Goal: Task Accomplishment & Management: Complete application form

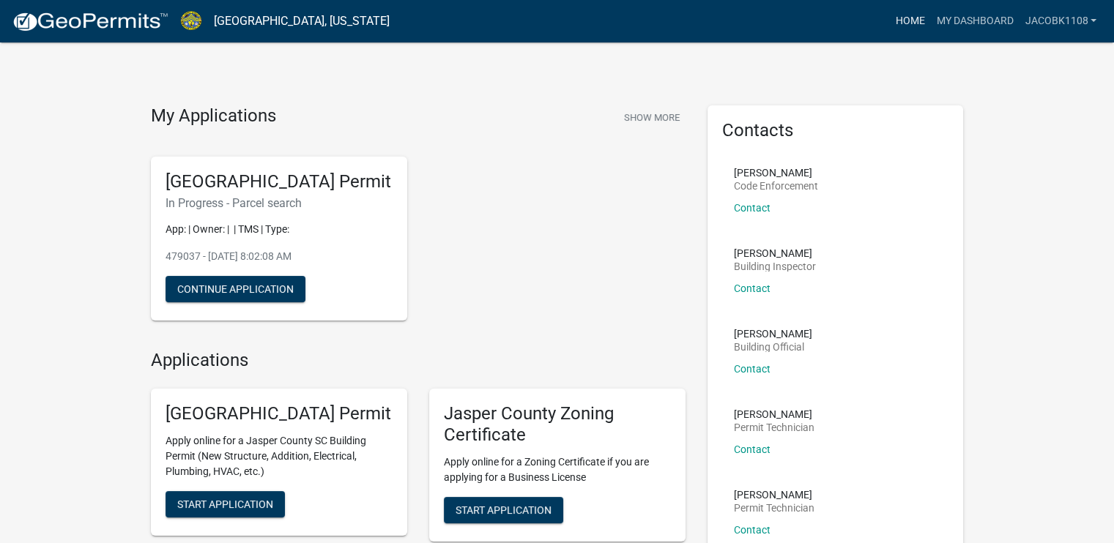
click at [914, 18] on link "Home" at bounding box center [909, 21] width 41 height 28
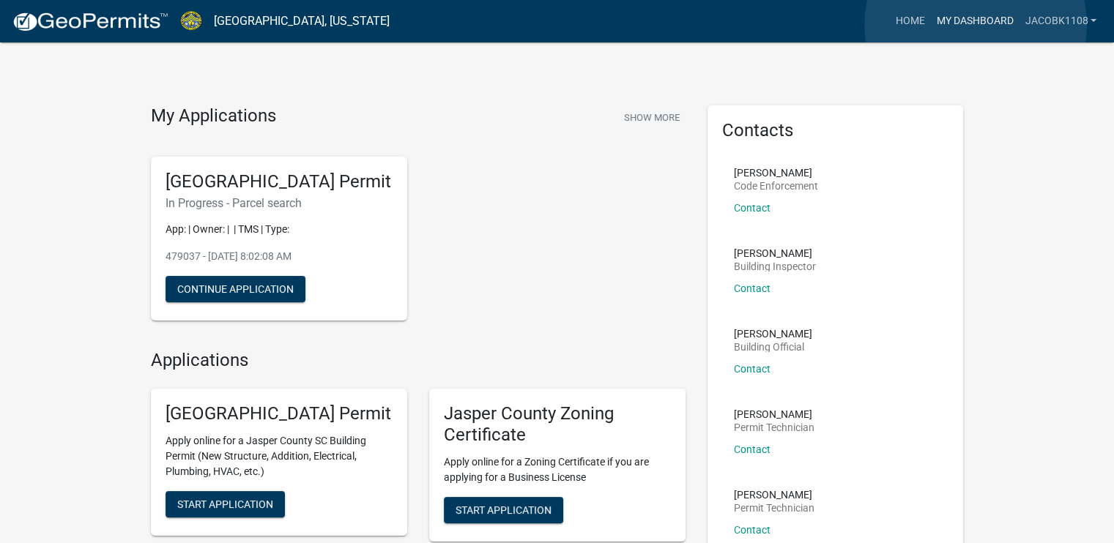
click at [976, 25] on link "My Dashboard" at bounding box center [974, 21] width 89 height 28
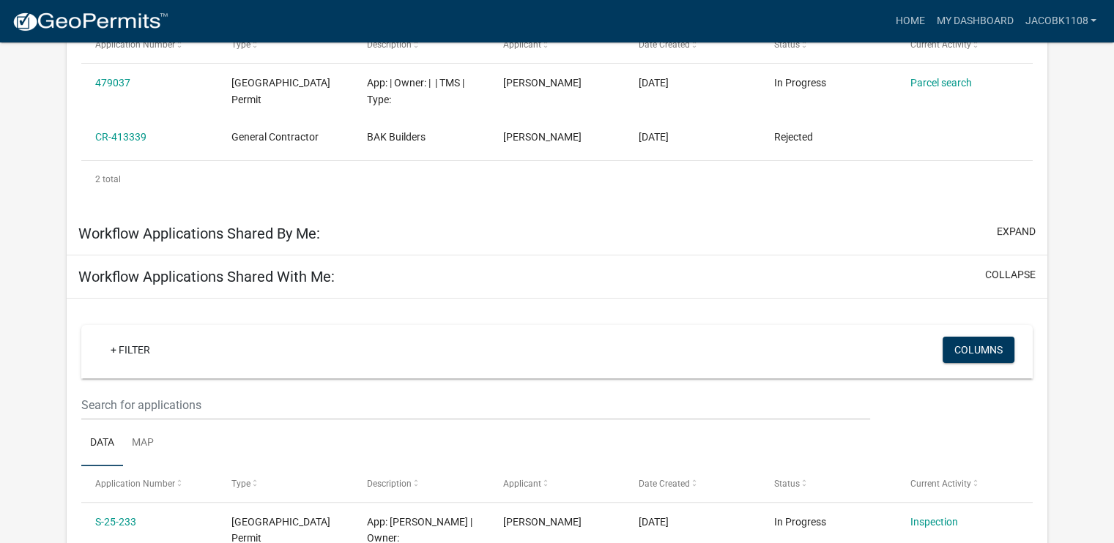
scroll to position [564, 0]
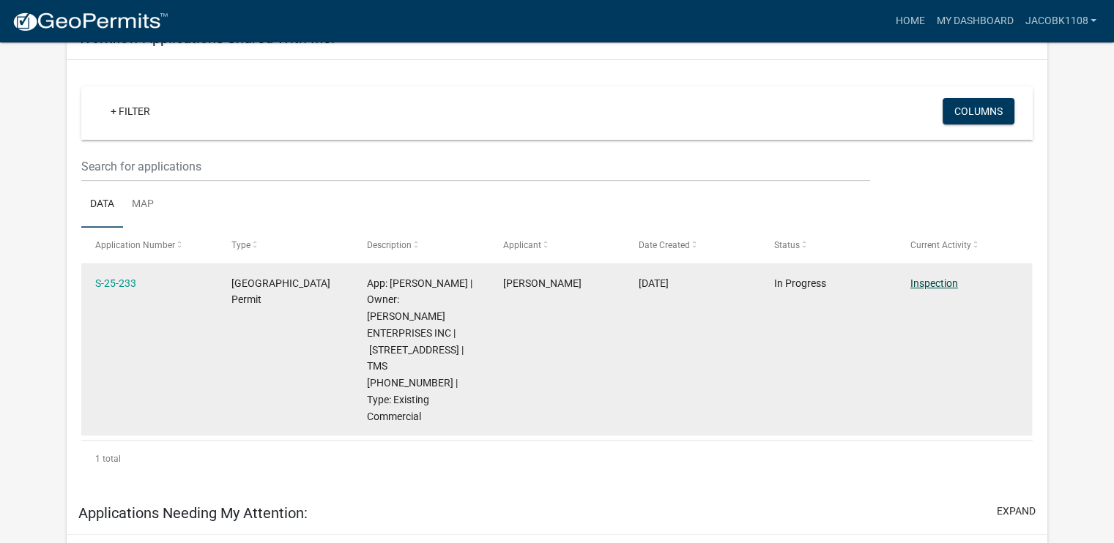
click at [930, 284] on link "Inspection" at bounding box center [934, 284] width 48 height 12
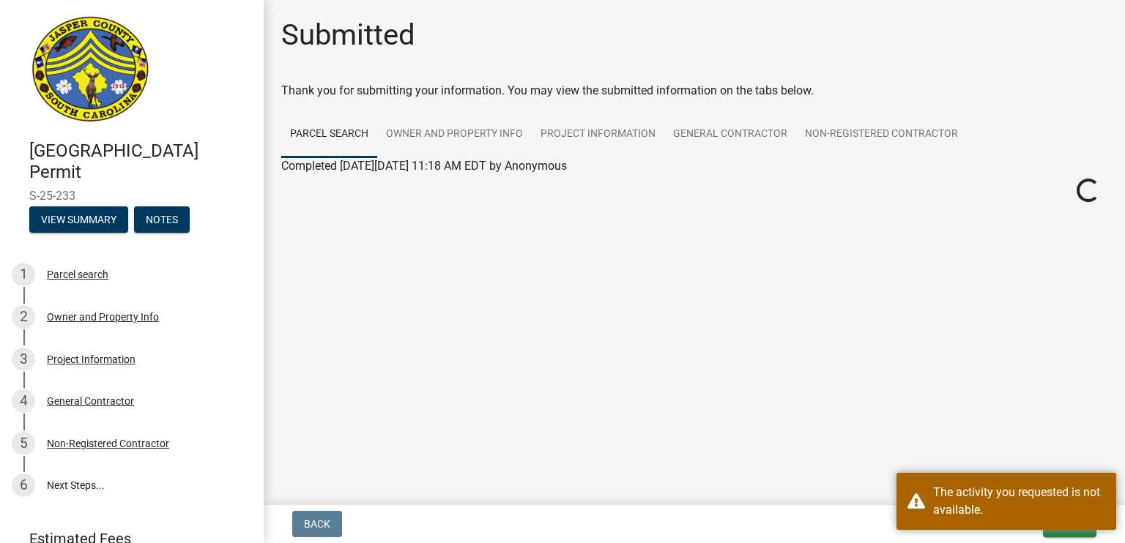
drag, startPoint x: 759, startPoint y: 251, endPoint x: 687, endPoint y: 278, distance: 76.7
click at [687, 278] on div "0, 0 Loading..." at bounding box center [694, 358] width 826 height 366
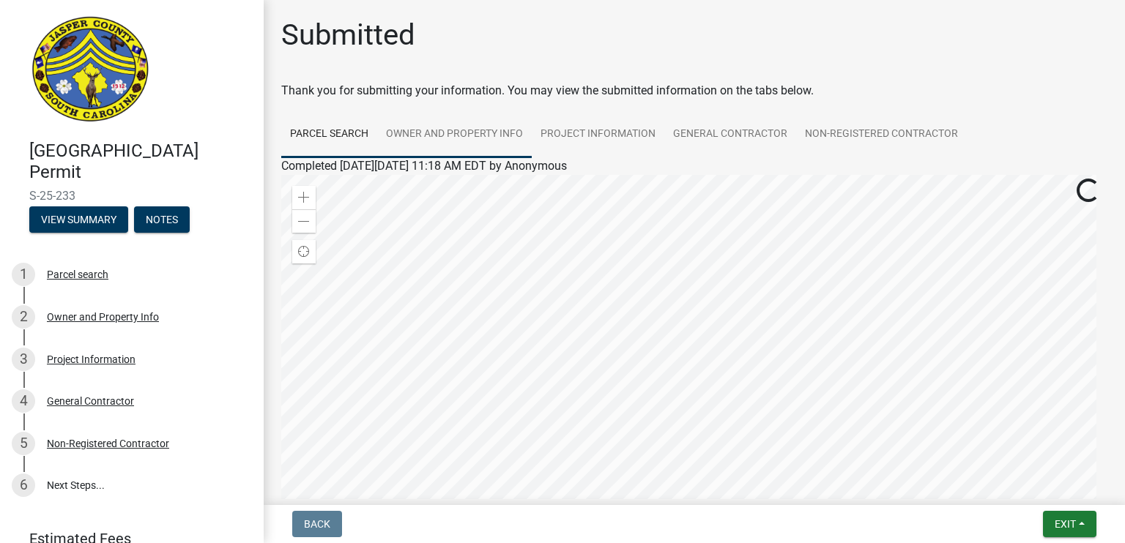
click at [475, 146] on link "Owner and Property Info" at bounding box center [454, 134] width 155 height 47
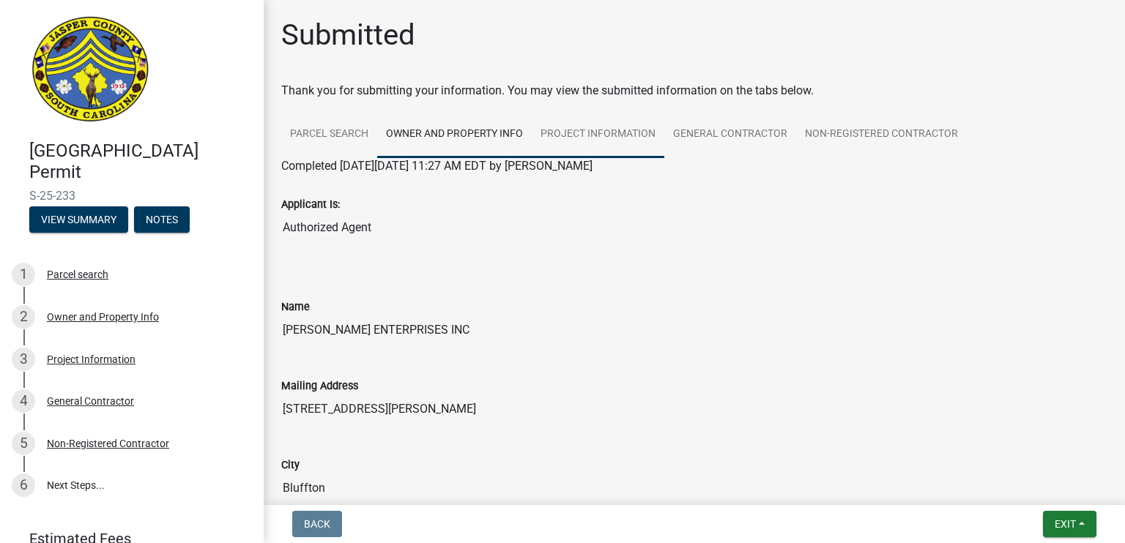
click at [606, 141] on link "Project Information" at bounding box center [598, 134] width 133 height 47
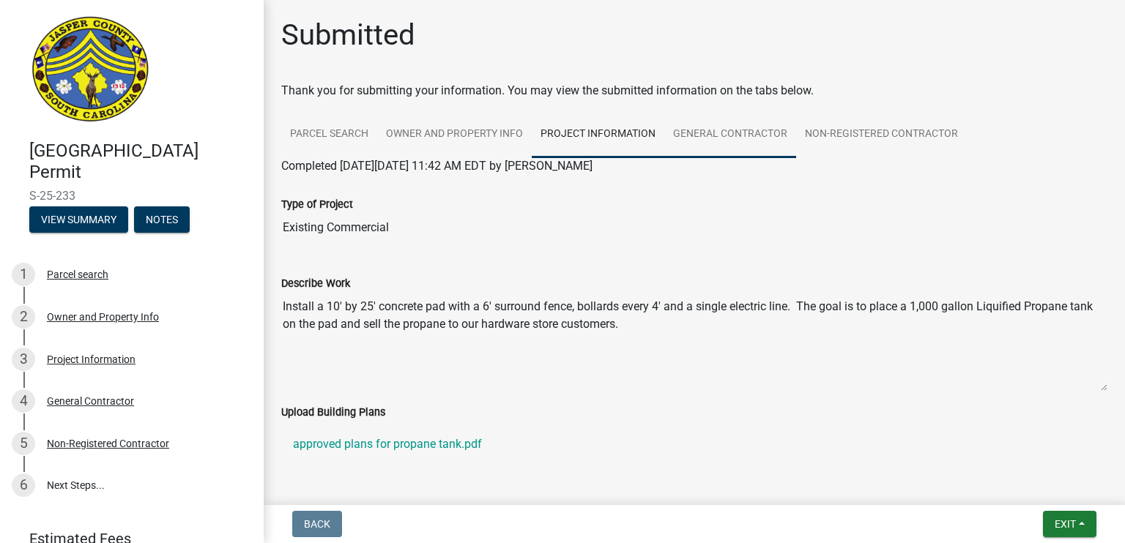
click at [749, 135] on link "General Contractor" at bounding box center [730, 134] width 132 height 47
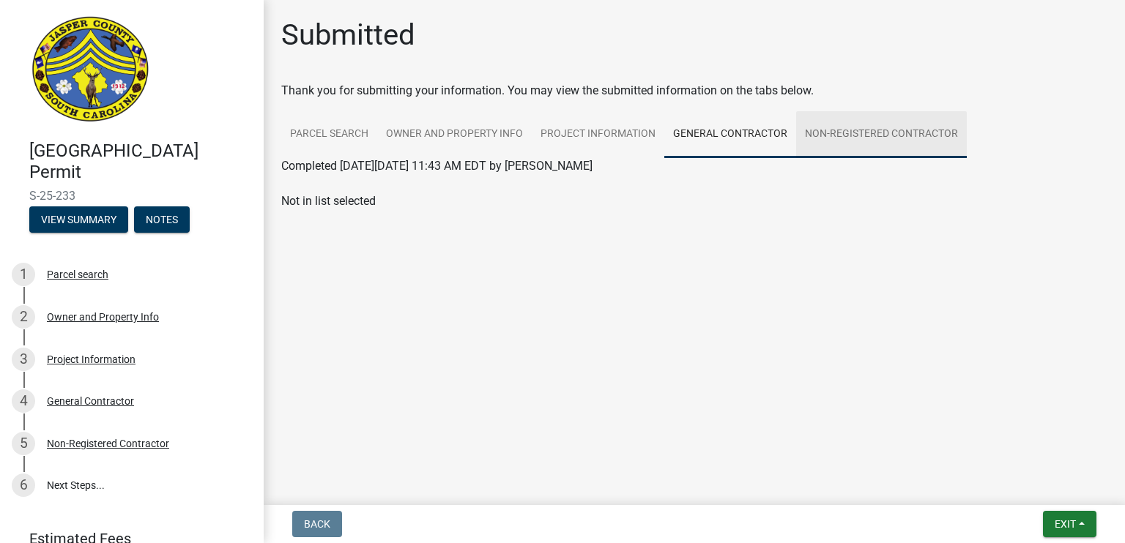
click at [836, 127] on link "Non-Registered Contractor" at bounding box center [881, 134] width 171 height 47
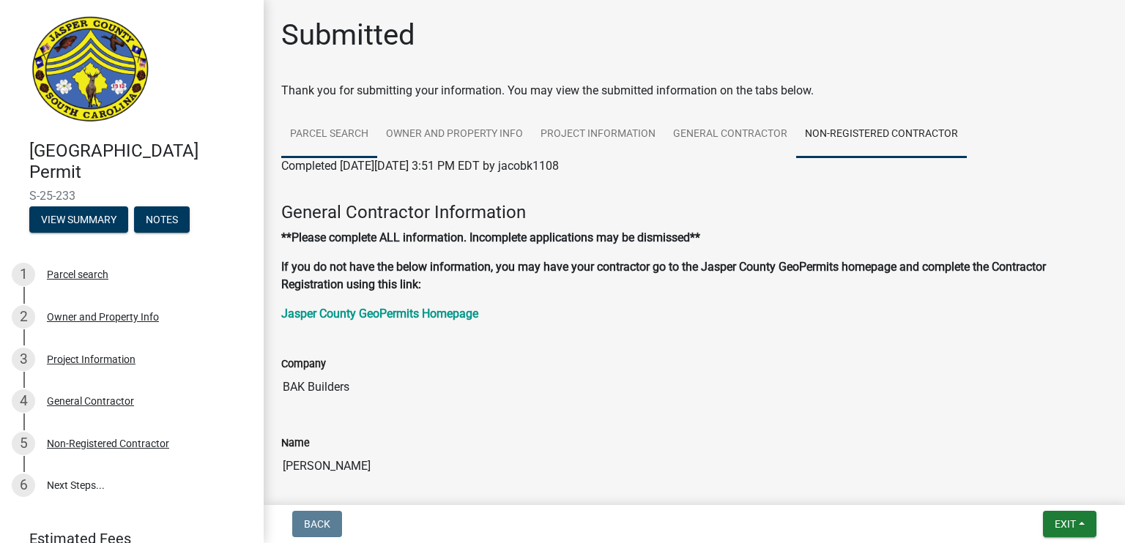
click at [357, 133] on link "Parcel search" at bounding box center [329, 134] width 96 height 47
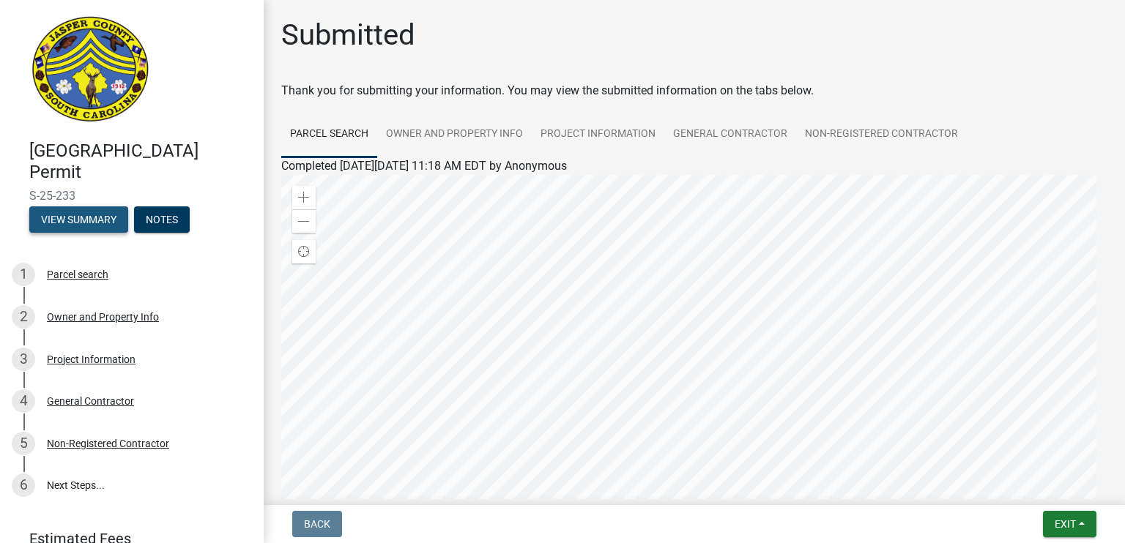
click at [79, 214] on button "View Summary" at bounding box center [78, 220] width 99 height 26
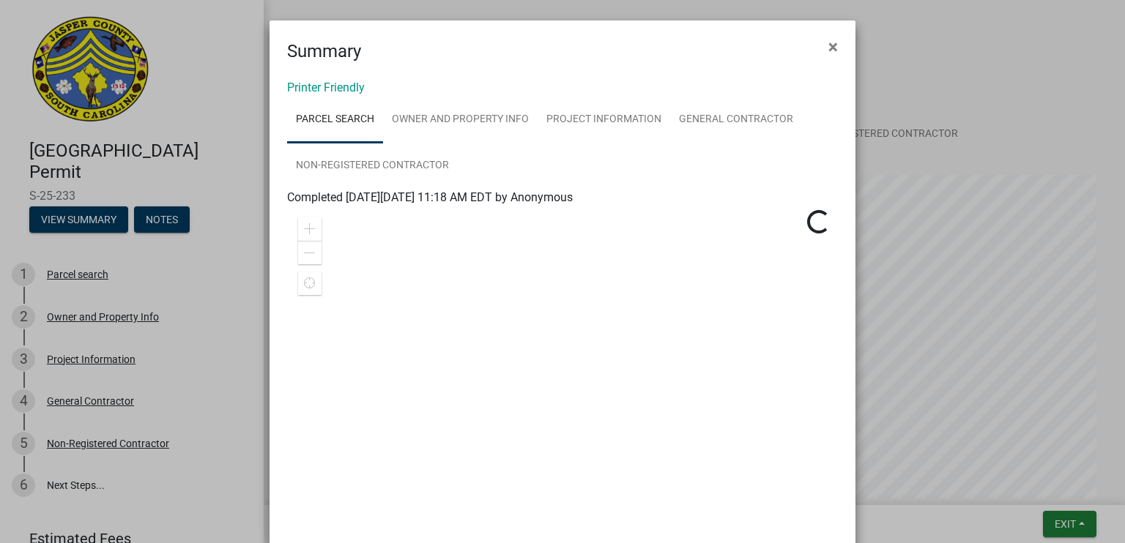
click at [793, 146] on ul "Parcel search Owner and Property Info Project Information General Contractor No…" at bounding box center [562, 143] width 551 height 92
click at [828, 48] on span "×" at bounding box center [833, 47] width 10 height 21
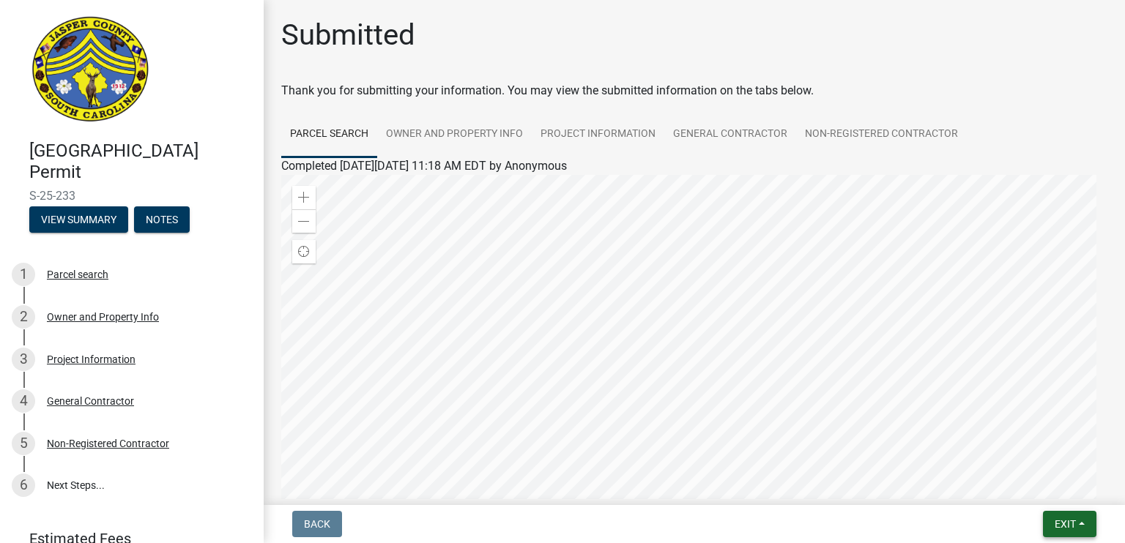
click at [1077, 525] on button "Exit" at bounding box center [1069, 524] width 53 height 26
click at [1047, 483] on button "Save & Exit" at bounding box center [1038, 486] width 117 height 35
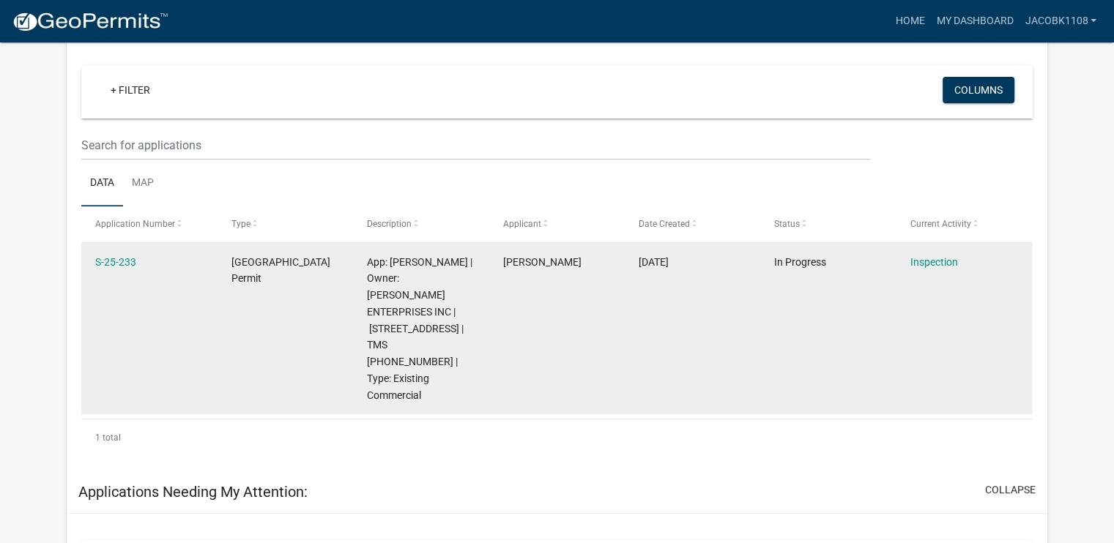
scroll to position [541, 0]
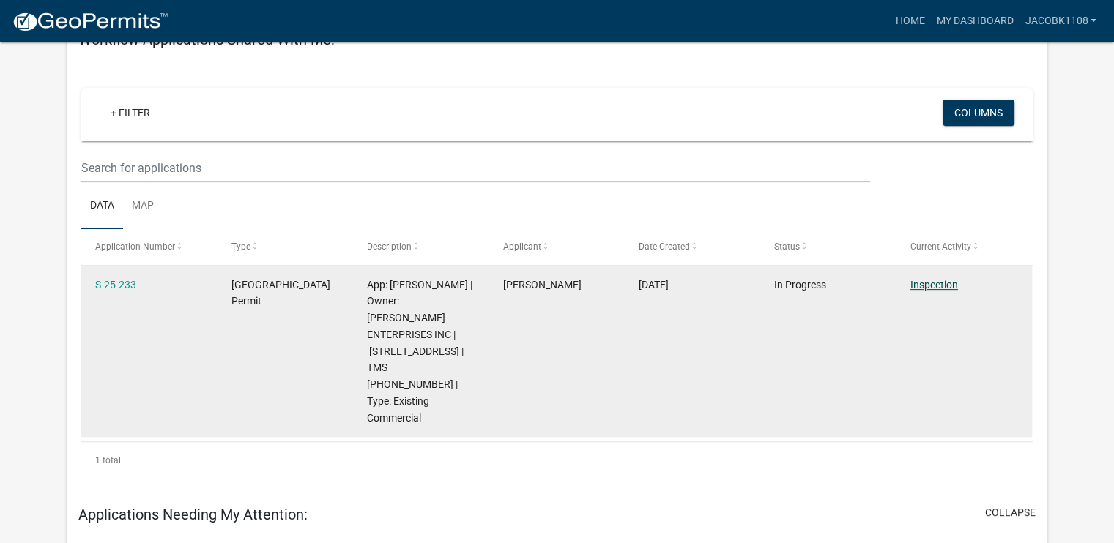
click at [923, 286] on link "Inspection" at bounding box center [934, 285] width 48 height 12
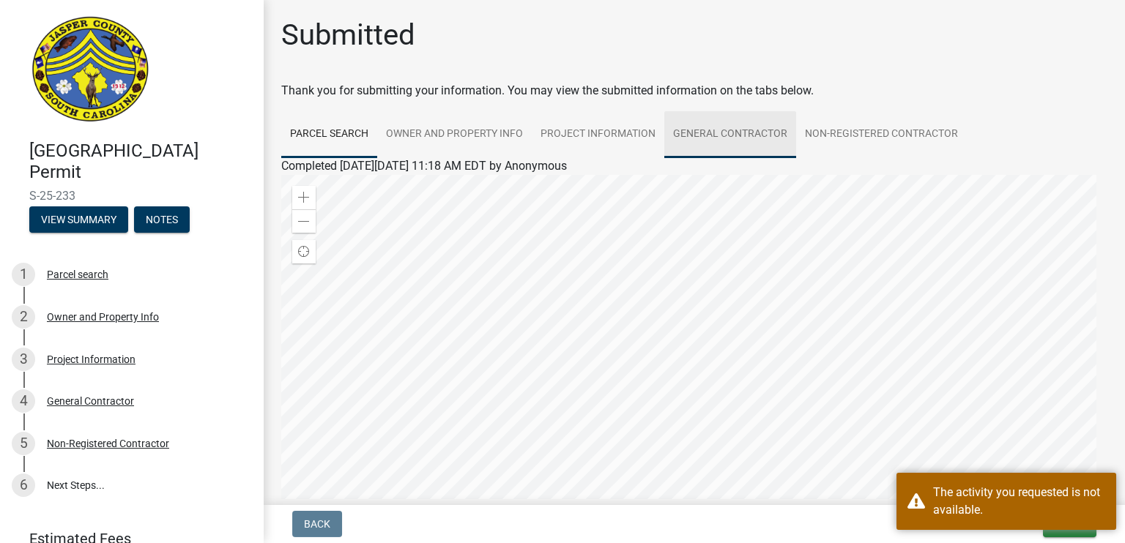
click at [721, 141] on link "General Contractor" at bounding box center [730, 134] width 132 height 47
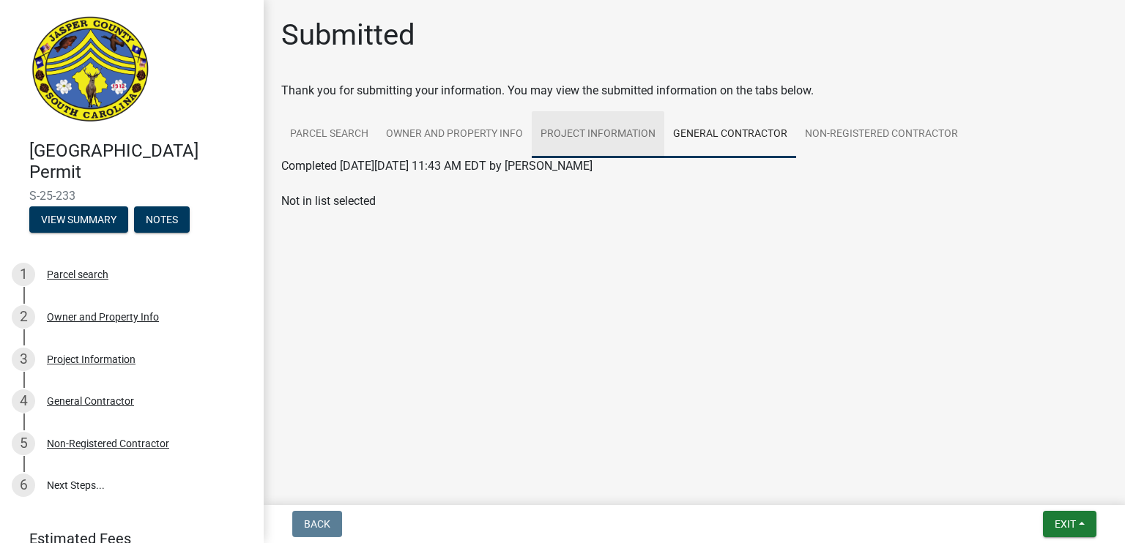
click at [568, 142] on link "Project Information" at bounding box center [598, 134] width 133 height 47
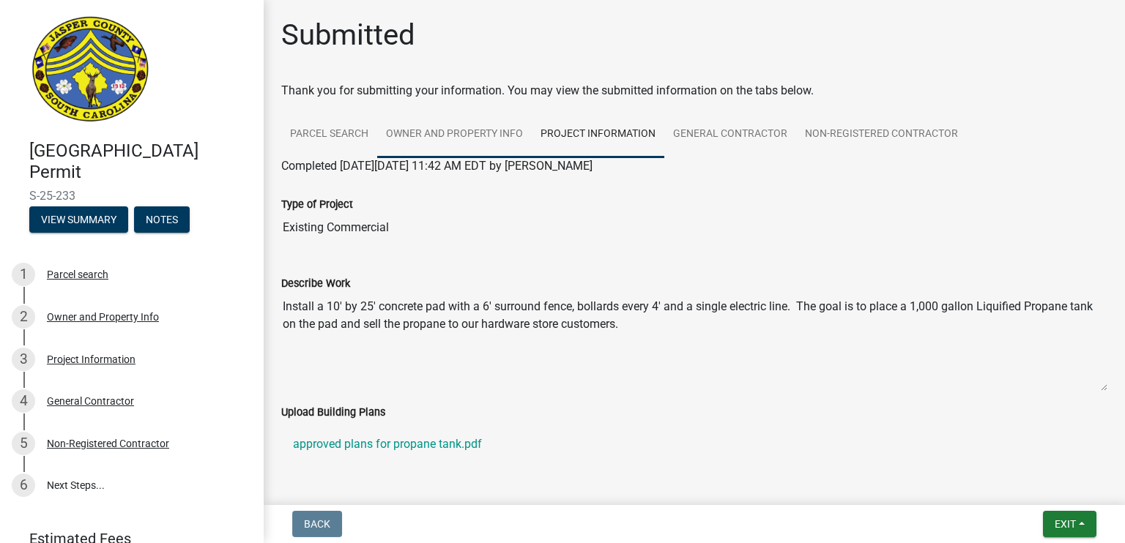
click at [441, 130] on link "Owner and Property Info" at bounding box center [454, 134] width 155 height 47
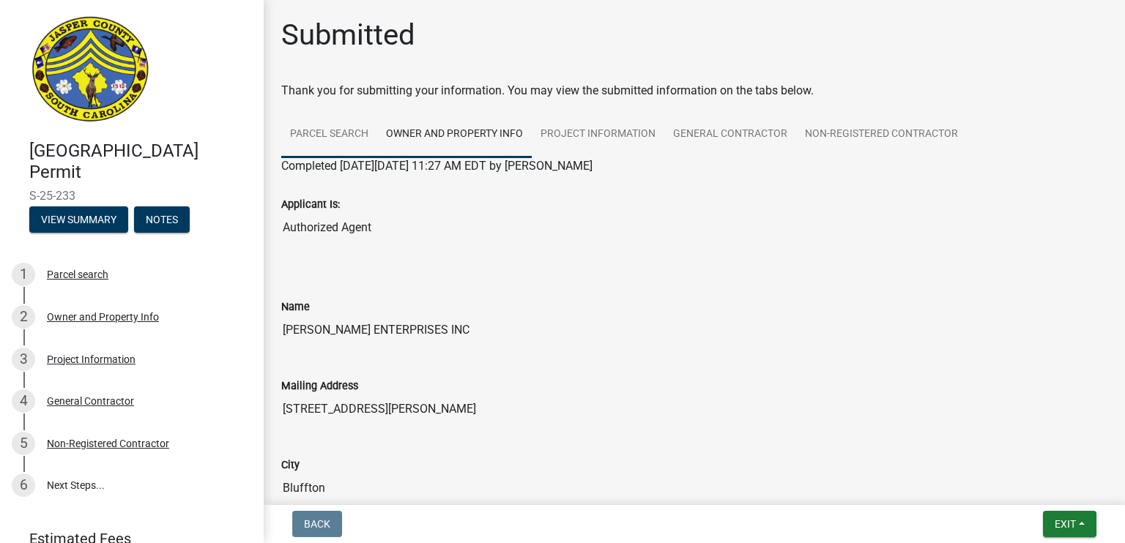
click at [346, 122] on link "Parcel search" at bounding box center [329, 134] width 96 height 47
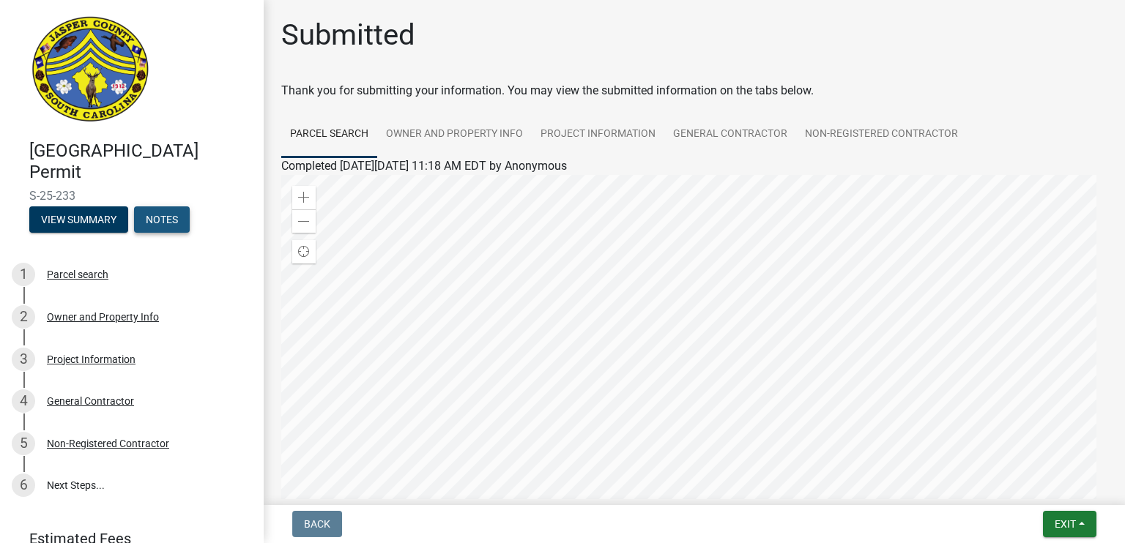
click at [155, 223] on button "Notes" at bounding box center [162, 220] width 56 height 26
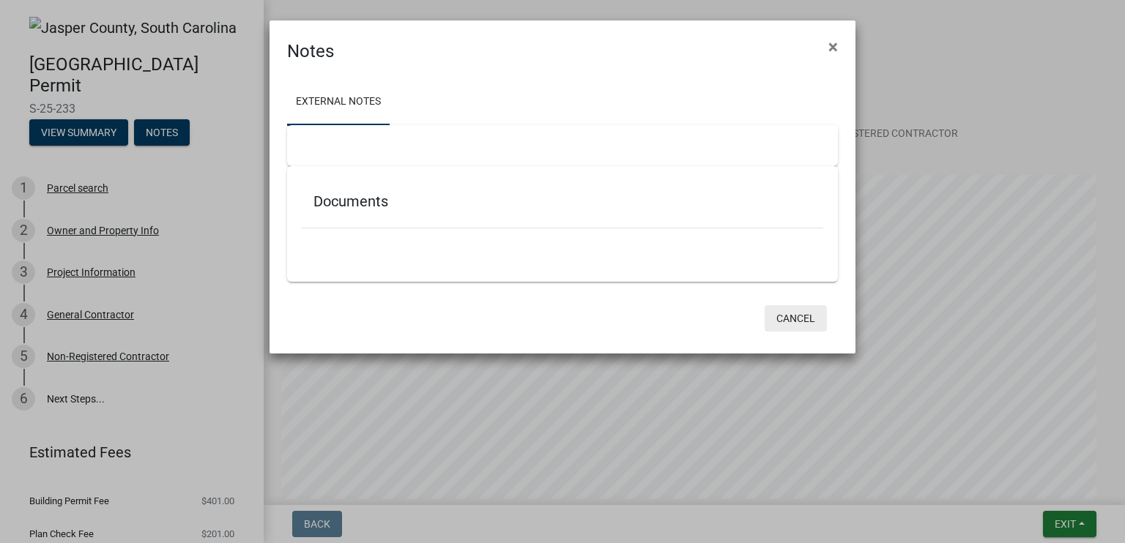
click at [794, 311] on button "Cancel" at bounding box center [796, 318] width 62 height 26
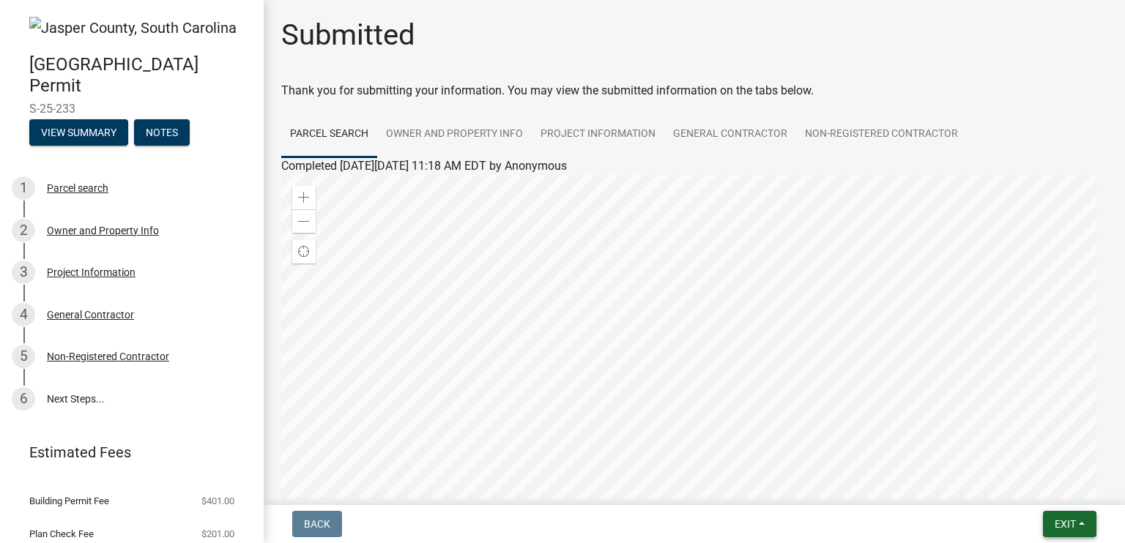
click at [1057, 525] on span "Exit" at bounding box center [1065, 525] width 21 height 12
click at [1055, 502] on button "Save & Exit" at bounding box center [1038, 486] width 117 height 35
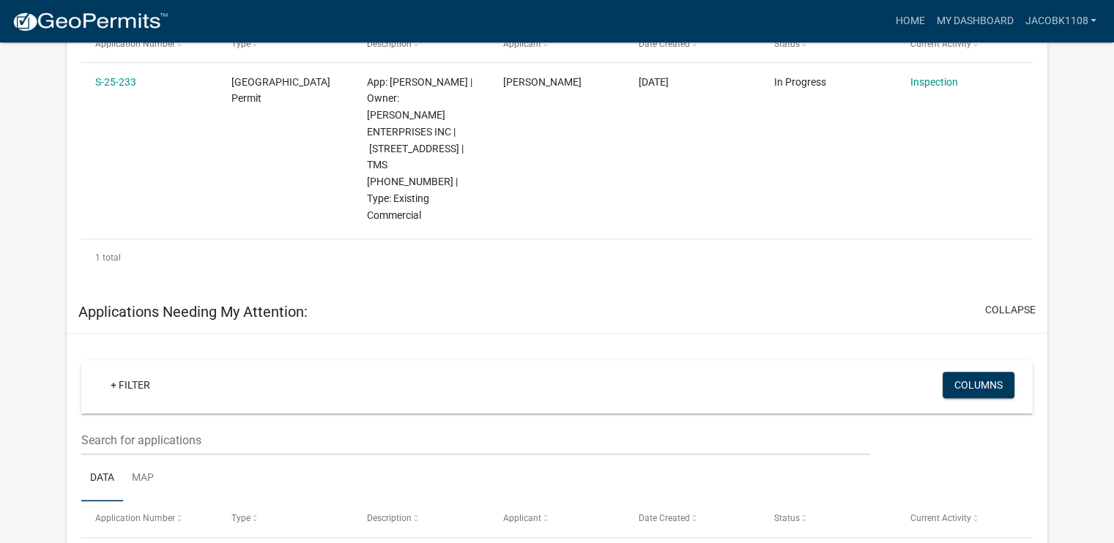
scroll to position [667, 0]
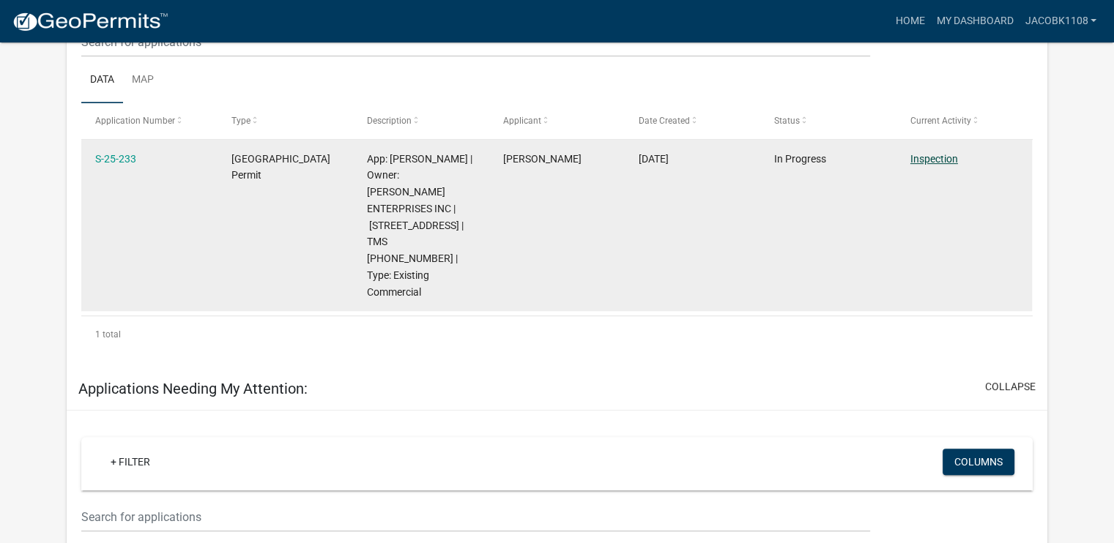
click at [919, 163] on link "Inspection" at bounding box center [934, 159] width 48 height 12
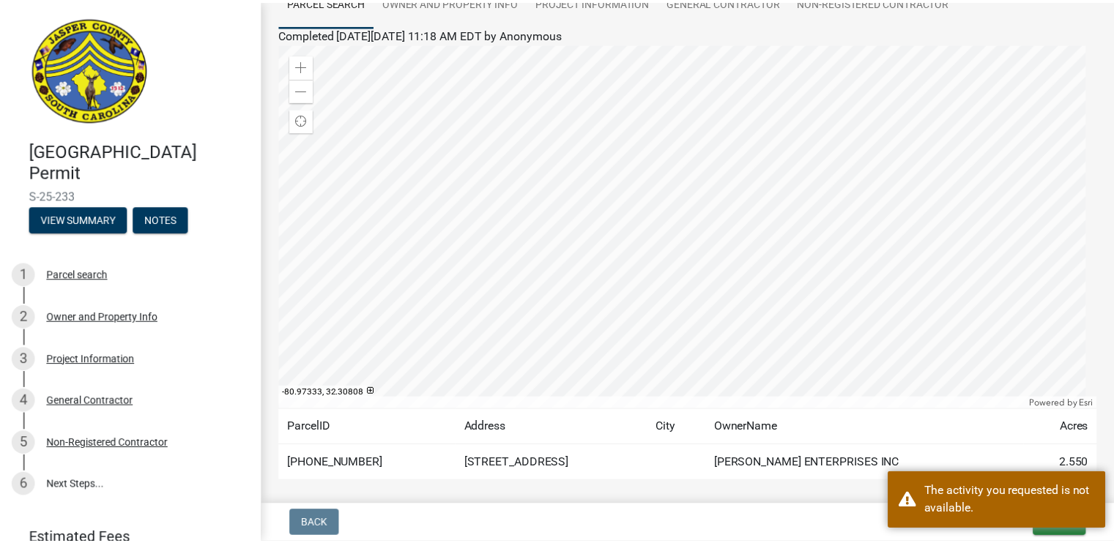
scroll to position [200, 0]
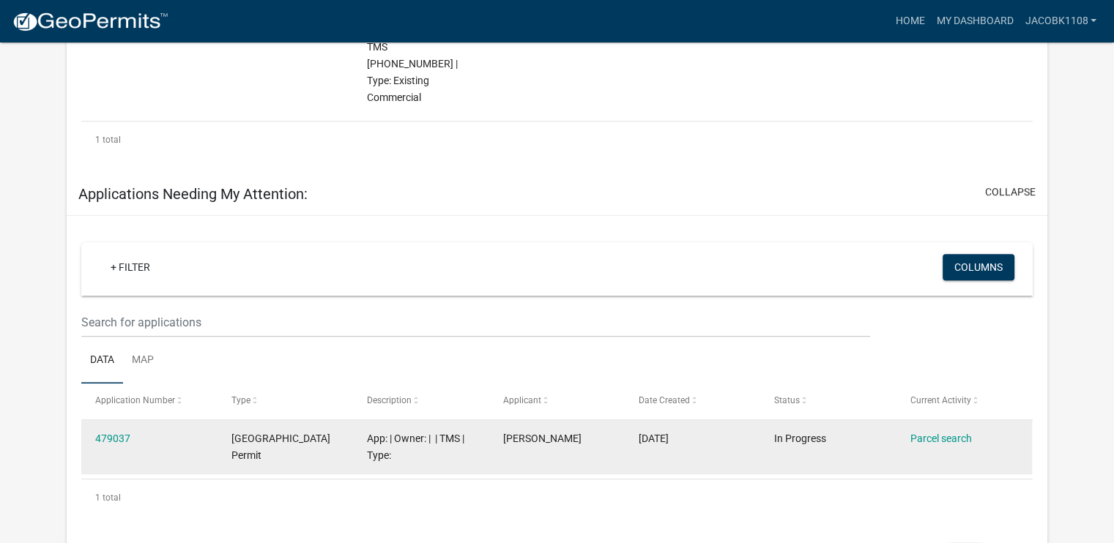
scroll to position [863, 0]
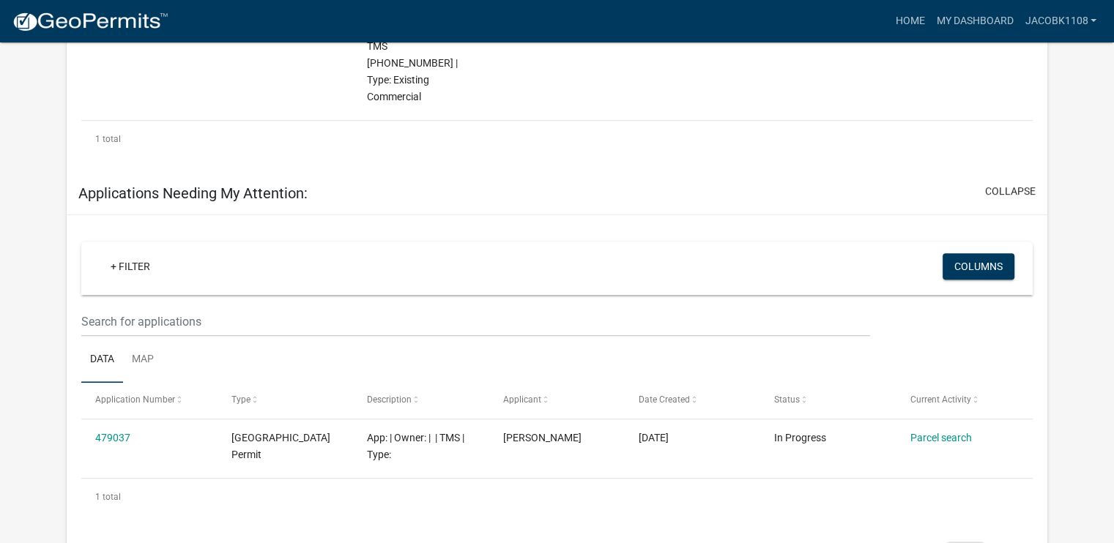
click at [1000, 543] on button "expand" at bounding box center [1016, 551] width 39 height 15
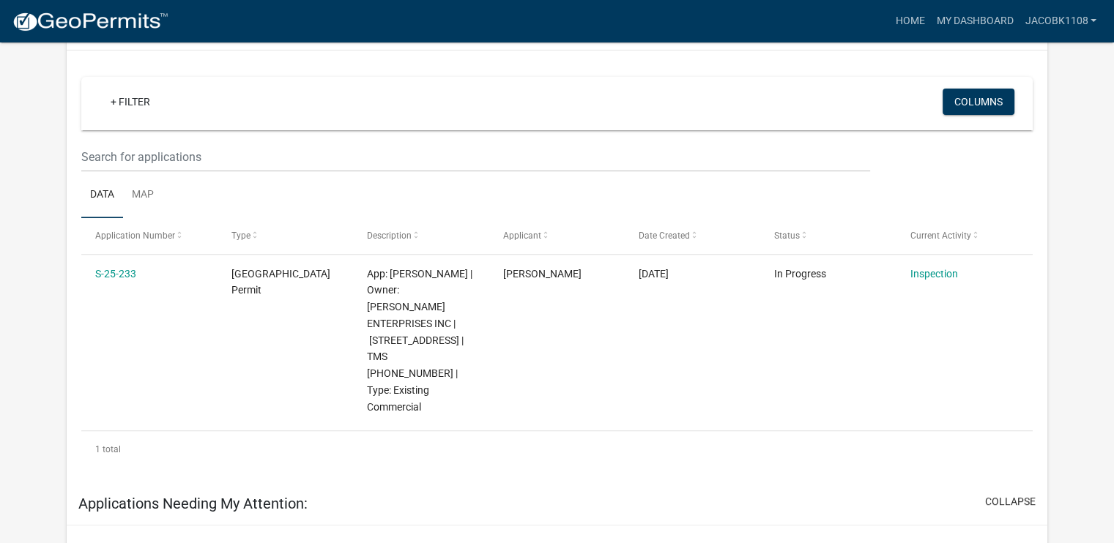
scroll to position [552, 0]
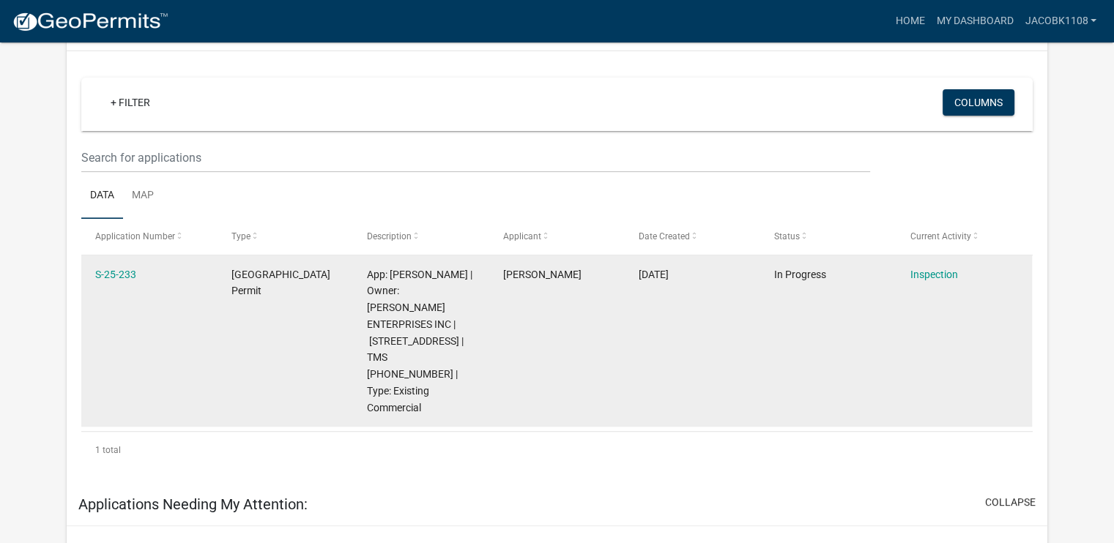
drag, startPoint x: 796, startPoint y: 305, endPoint x: 762, endPoint y: 335, distance: 45.1
click at [762, 335] on datatable-body-cell "In Progress" at bounding box center [827, 341] width 135 height 171
click at [636, 311] on datatable-body-cell "[DATE]" at bounding box center [692, 341] width 135 height 171
click at [124, 270] on link "S-25-233" at bounding box center [115, 275] width 41 height 12
